Goal: Information Seeking & Learning: Stay updated

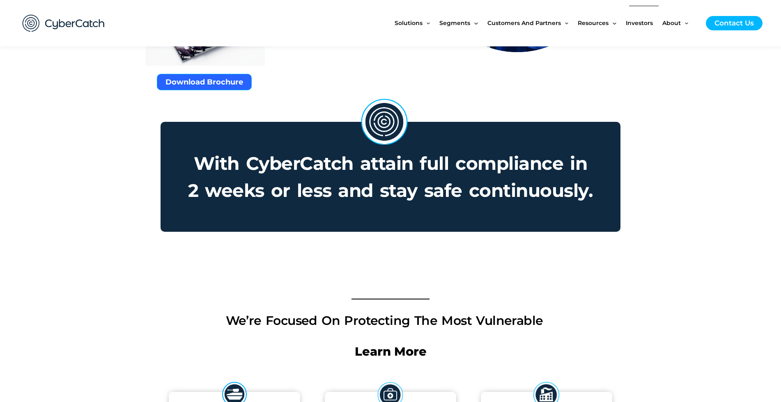
scroll to position [609, 0]
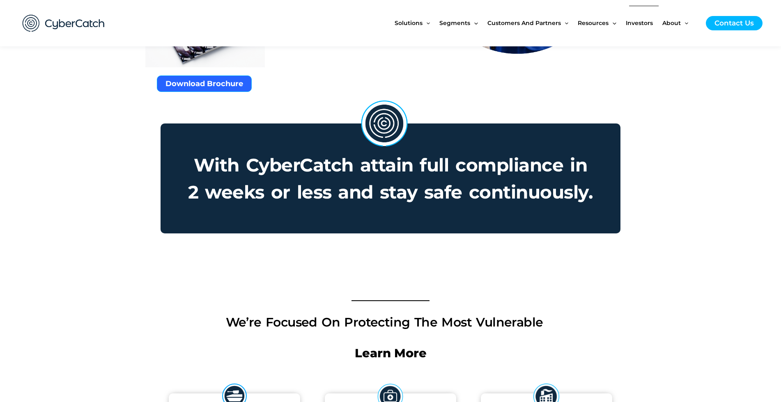
click at [641, 23] on span "Investors" at bounding box center [639, 23] width 27 height 34
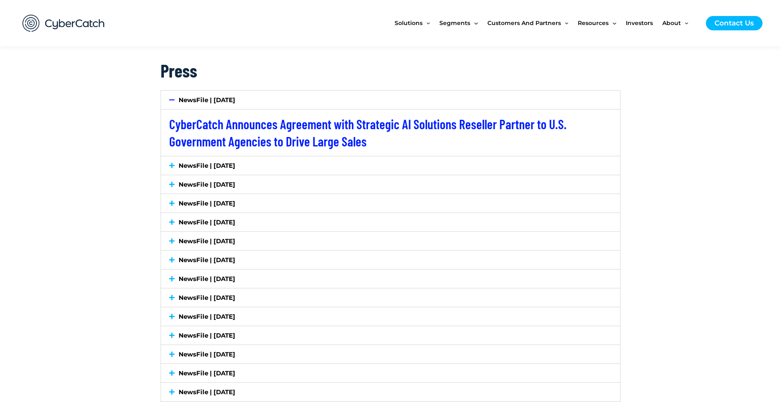
scroll to position [1349, 0]
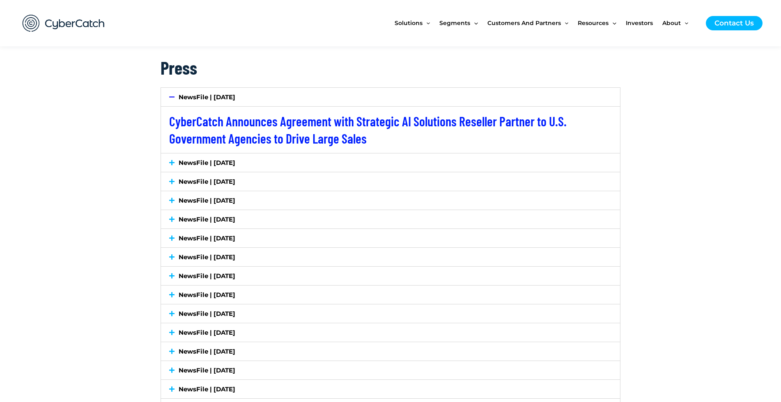
click at [228, 163] on link "NewsFile | July 7, 2025" at bounding box center [207, 163] width 57 height 8
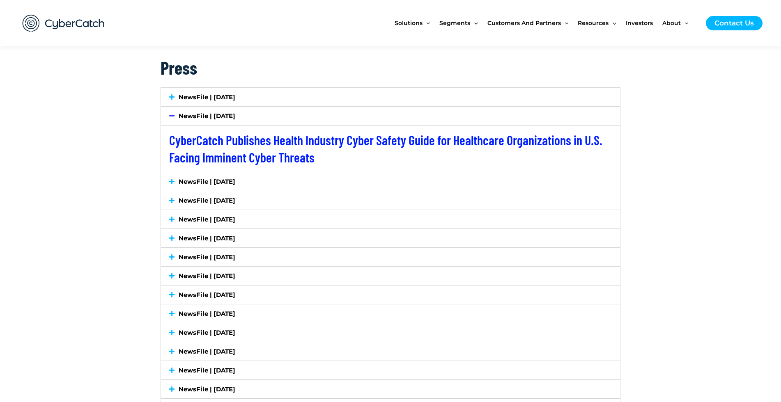
click at [235, 181] on link "NewsFile | July 2, 2025" at bounding box center [207, 182] width 57 height 8
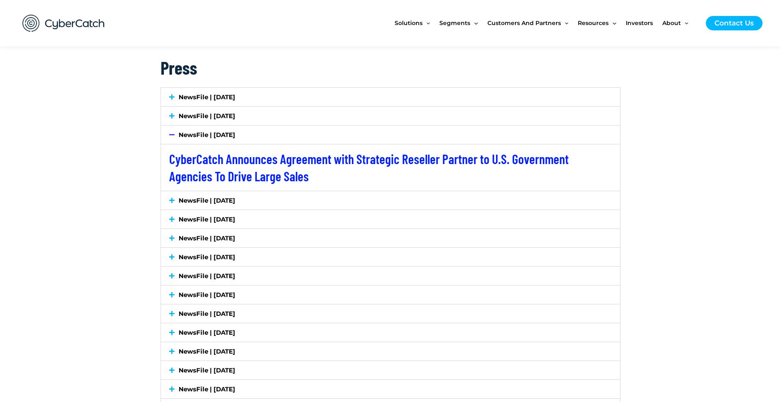
click at [235, 198] on link "NewsFile | June 18, 2025" at bounding box center [207, 201] width 57 height 8
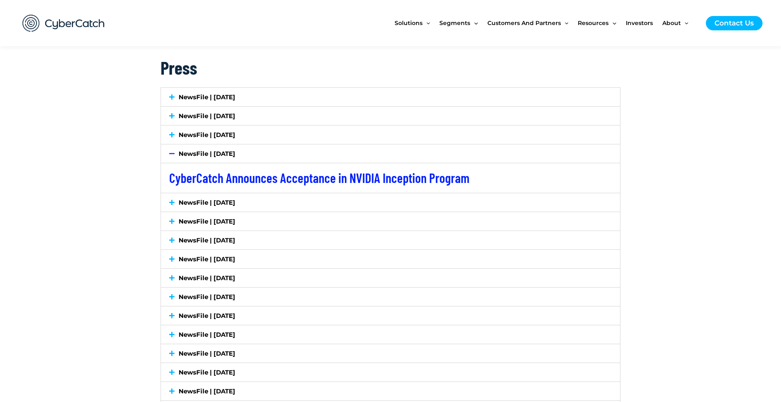
click at [241, 206] on div "NewsFile | June 10, 2025" at bounding box center [390, 202] width 459 height 18
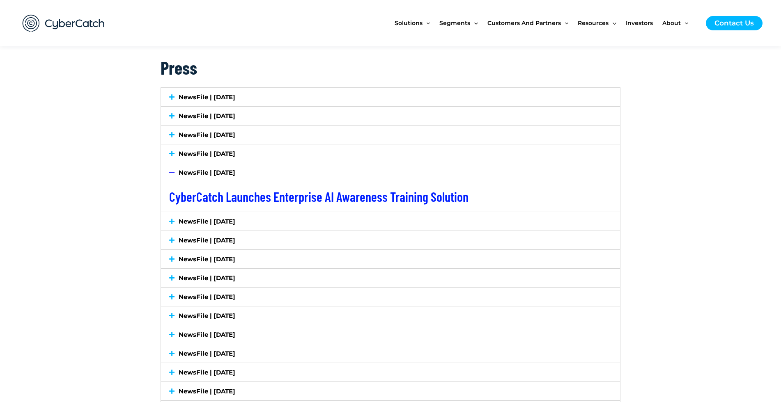
click at [235, 219] on link "NewsFile | May 20, 2025" at bounding box center [207, 222] width 57 height 8
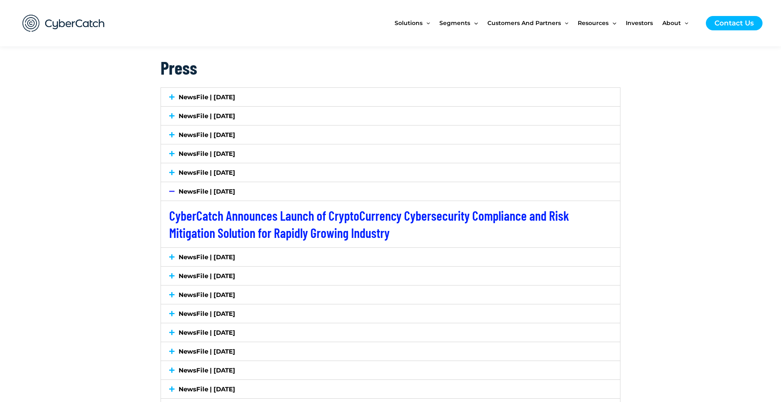
click at [235, 260] on link "NewsFile | May 12, 2025" at bounding box center [207, 257] width 57 height 8
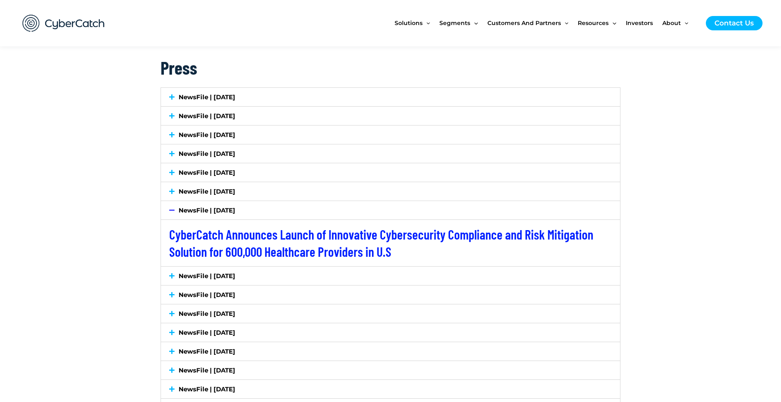
click at [235, 275] on link "NewsFile | May 8, 2025" at bounding box center [207, 276] width 57 height 8
